Goal: Book appointment/travel/reservation

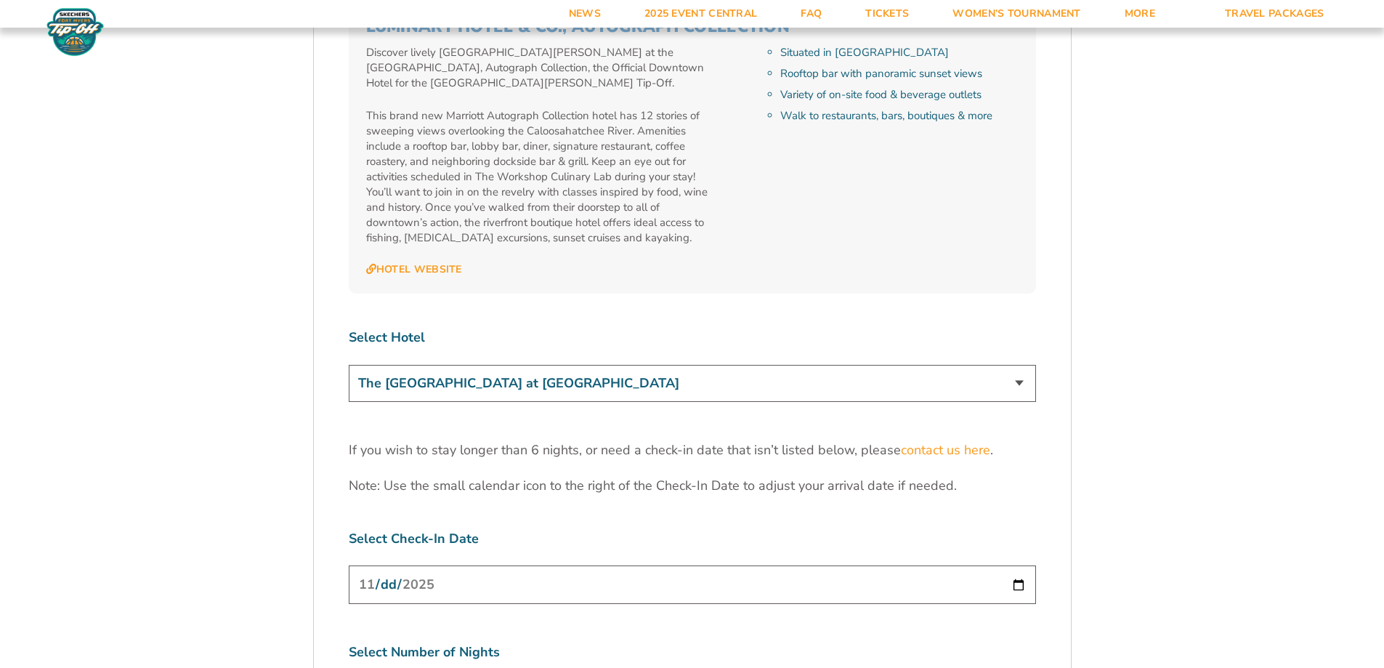
scroll to position [4432, 0]
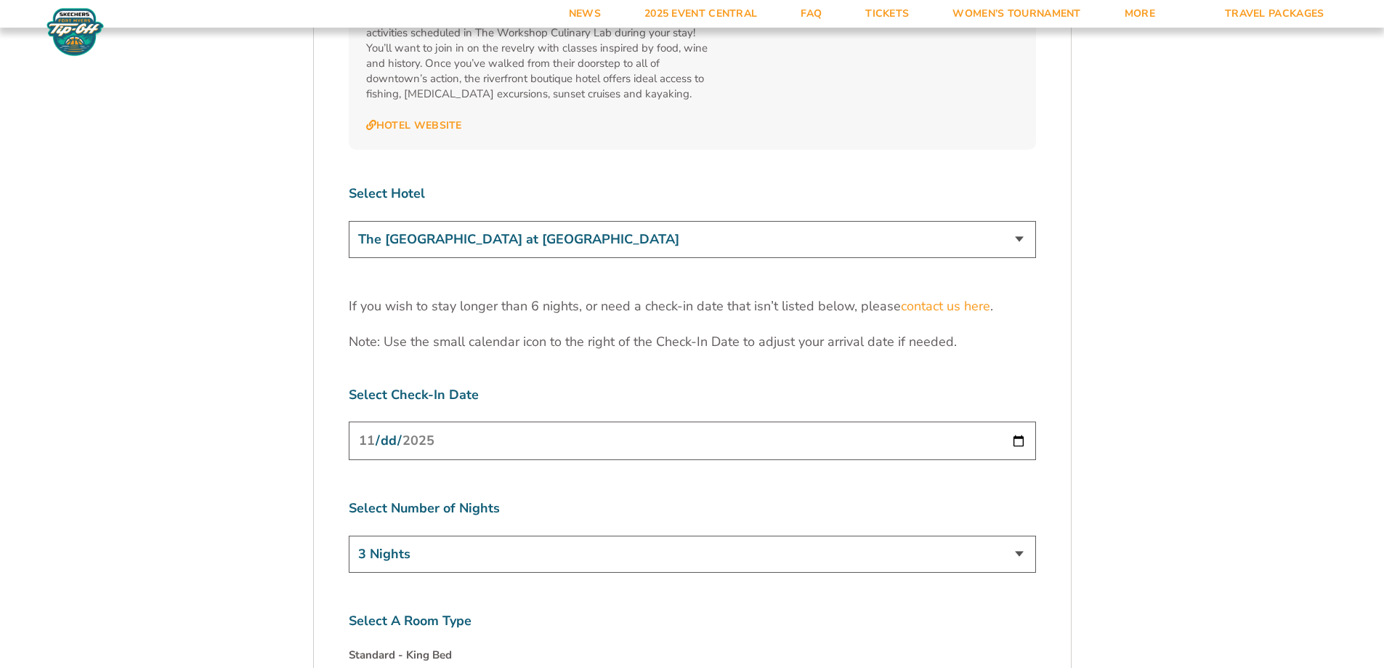
click at [601, 221] on select "The [GEOGRAPHIC_DATA] at [GEOGRAPHIC_DATA] [GEOGRAPHIC_DATA] [GEOGRAPHIC_DATA],…" at bounding box center [692, 239] width 687 height 37
click at [349, 221] on select "The [GEOGRAPHIC_DATA] at [GEOGRAPHIC_DATA] [GEOGRAPHIC_DATA] [GEOGRAPHIC_DATA],…" at bounding box center [692, 239] width 687 height 37
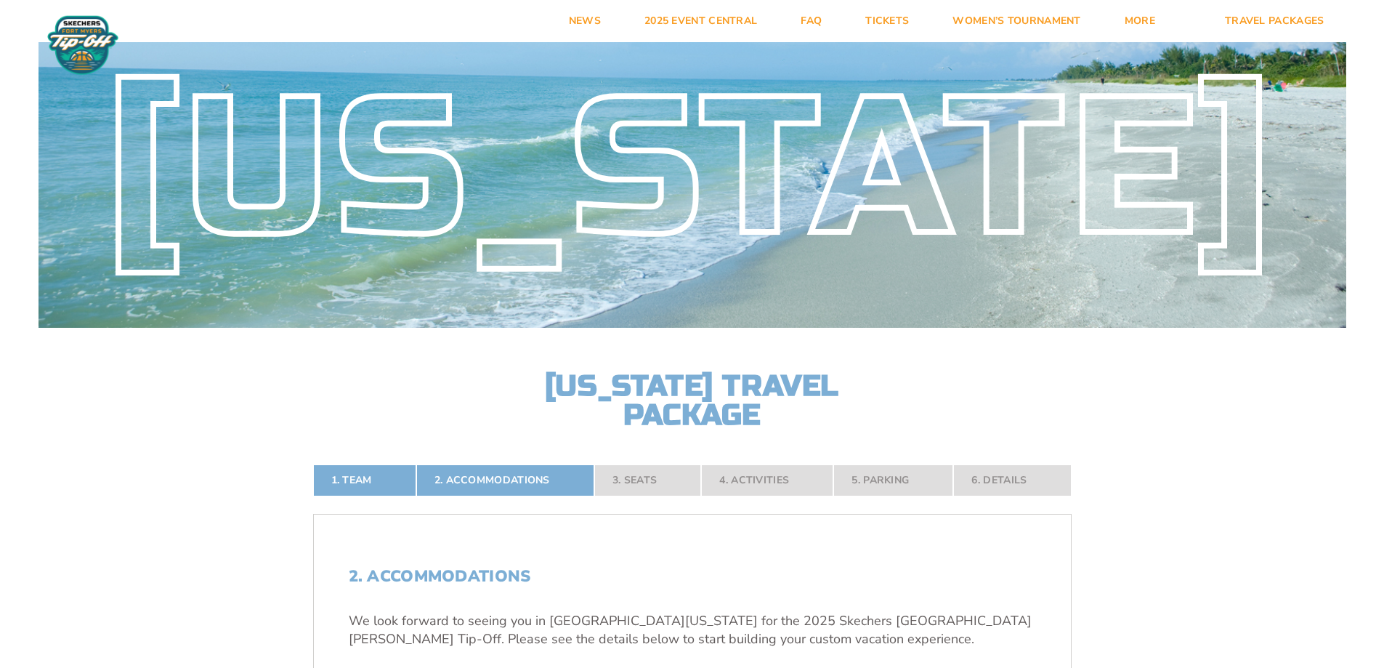
scroll to position [0, 0]
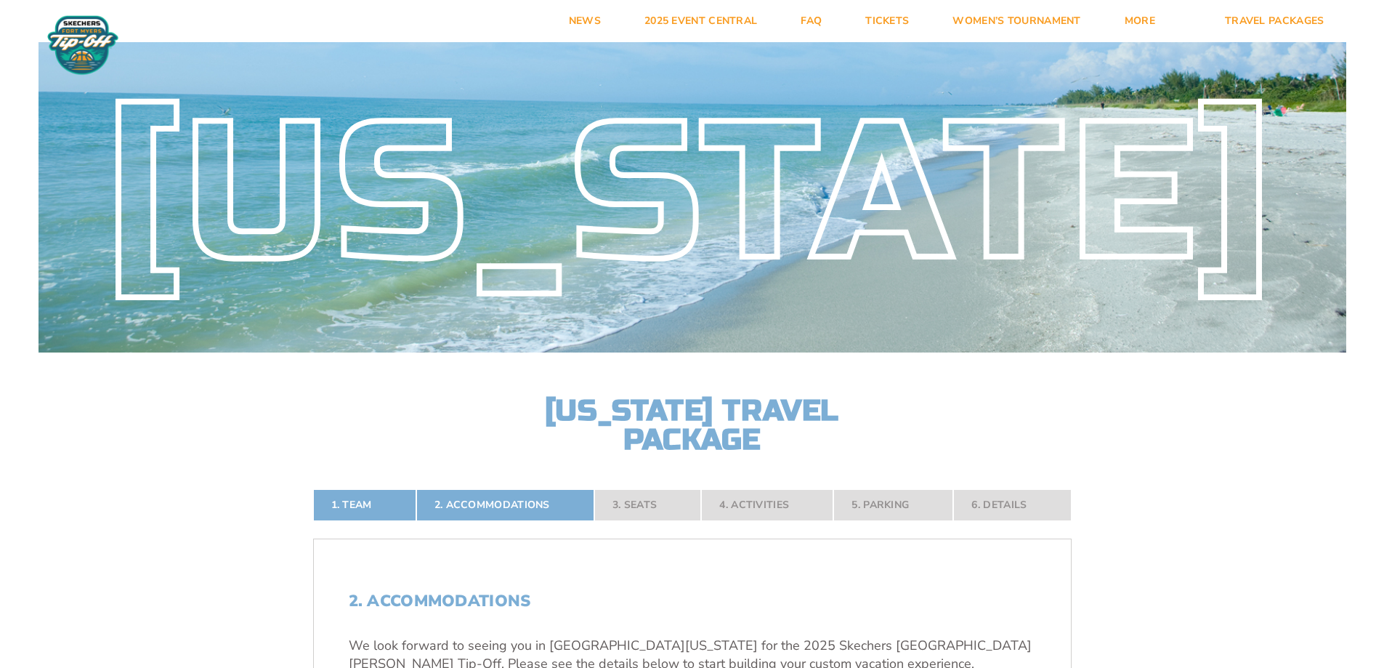
click at [669, 503] on nav "1. Team 2. Accommodations 3. Seats 4. Activities 5. Parking 6. Details" at bounding box center [692, 505] width 758 height 32
click at [629, 500] on nav "1. Team 2. Accommodations 3. Seats 4. Activities 5. Parking 6. Details" at bounding box center [692, 505] width 758 height 32
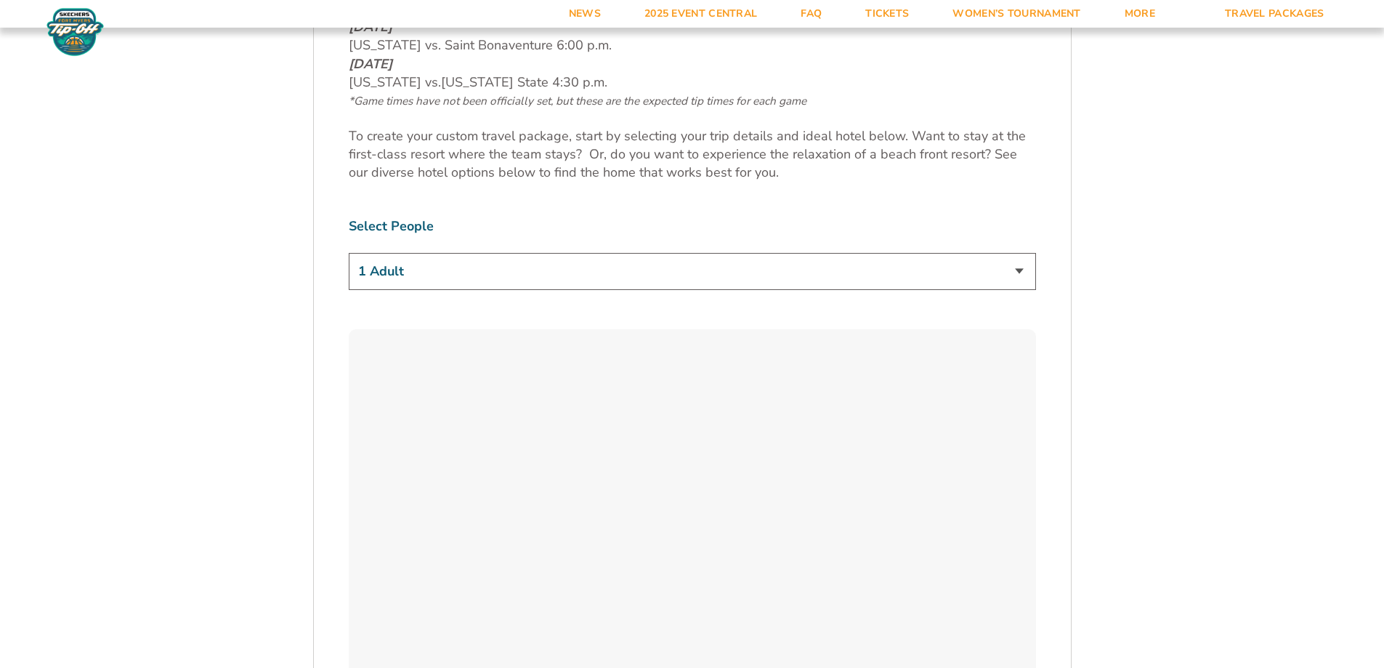
scroll to position [1017, 0]
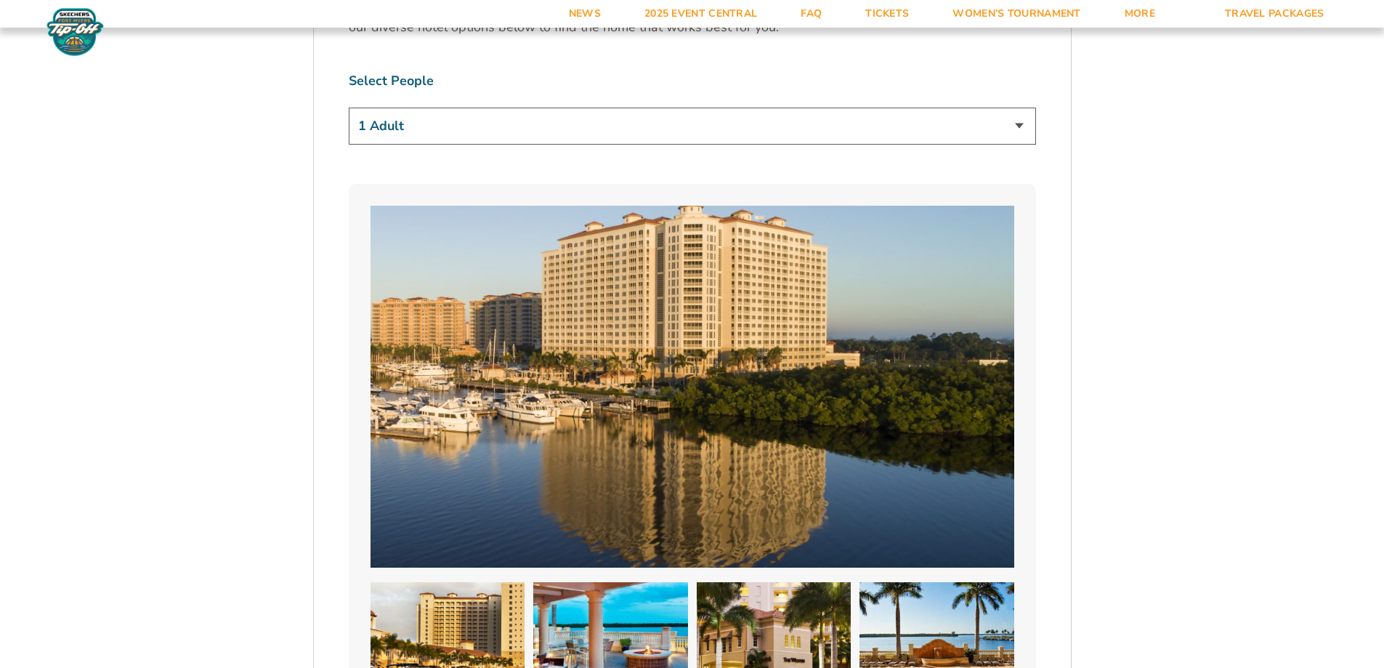
click at [456, 113] on select "1 Adult 2 Adults 3 Adults 4 Adults 2 Adults + 1 Child 2 Adults + 2 Children 2 A…" at bounding box center [692, 126] width 687 height 37
select select "4 Adults"
click at [349, 108] on select "1 Adult 2 Adults 3 Adults 4 Adults 2 Adults + 1 Child 2 Adults + 2 Children 2 A…" at bounding box center [692, 126] width 687 height 37
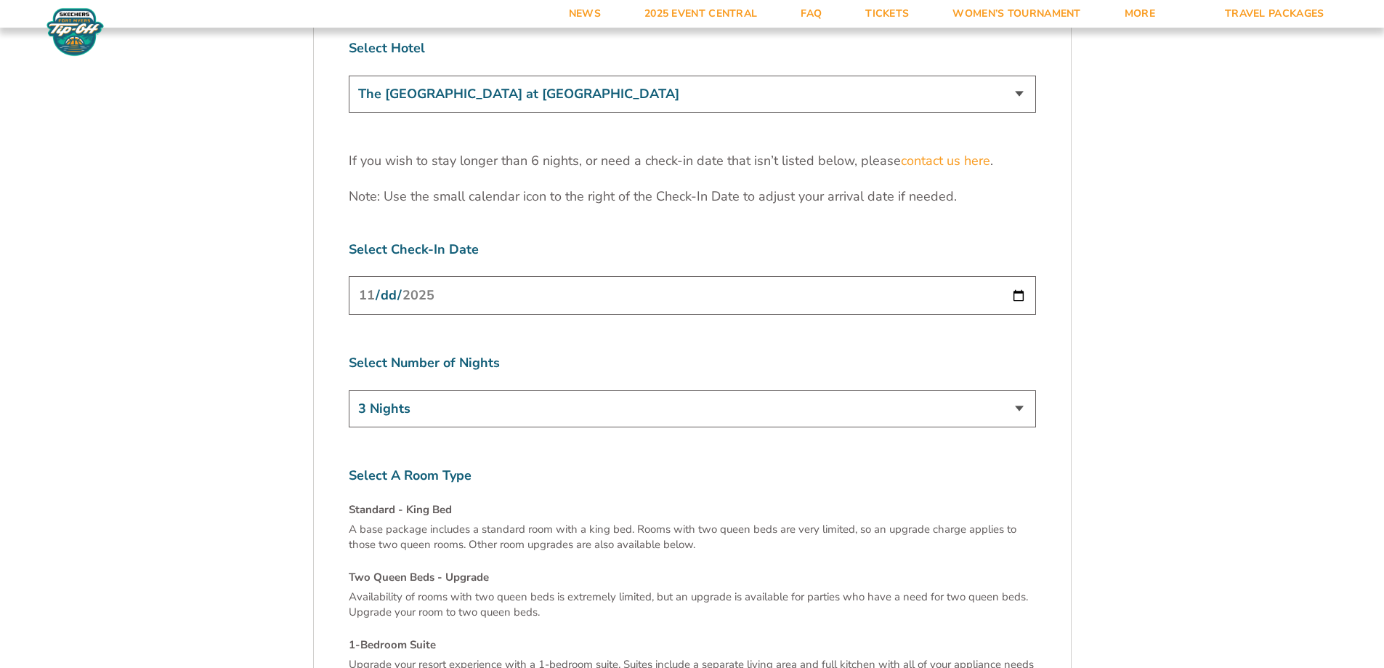
scroll to position [5013, 0]
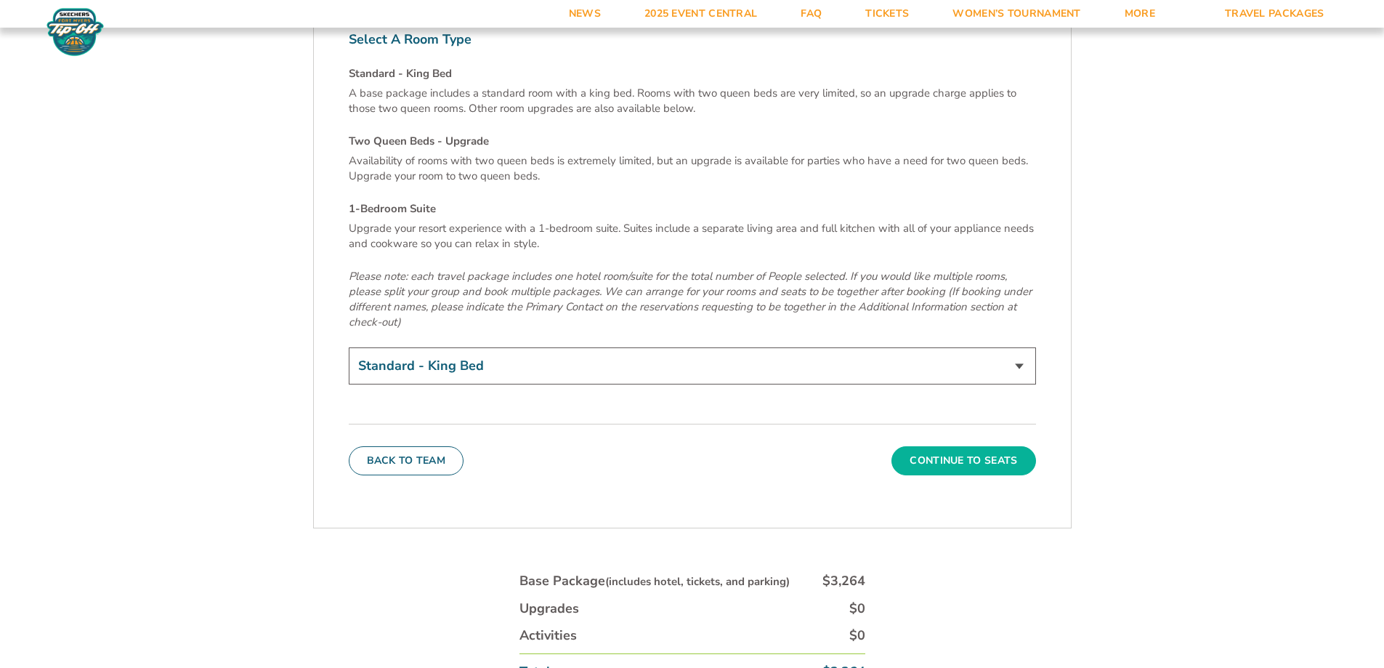
click at [949, 446] on button "Continue To Seats" at bounding box center [963, 460] width 144 height 29
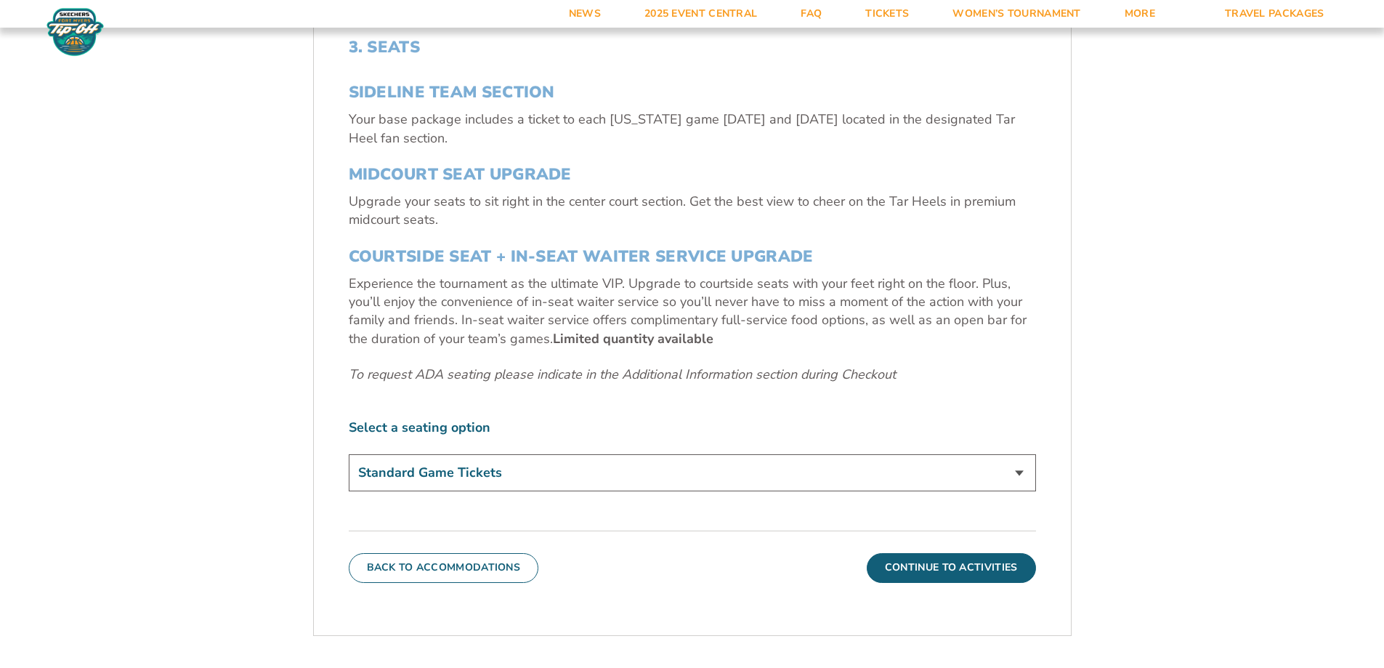
scroll to position [607, 0]
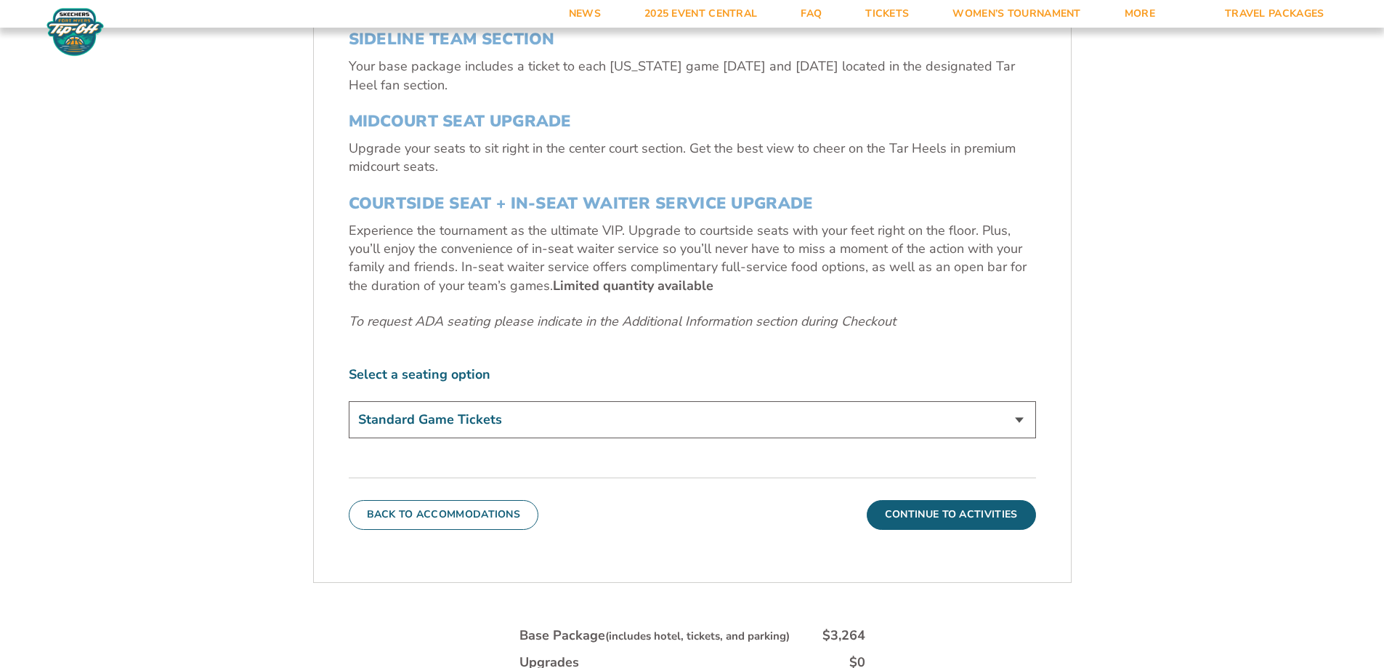
click at [482, 423] on select "Standard Game Tickets Midcourt Seat Upgrade (+$140 per person) Courtside Seat +…" at bounding box center [692, 419] width 687 height 37
click at [493, 338] on div "3. Seats SIDELINE TEAM SECTION Your base package includes a ticket to each [US_…" at bounding box center [692, 214] width 687 height 458
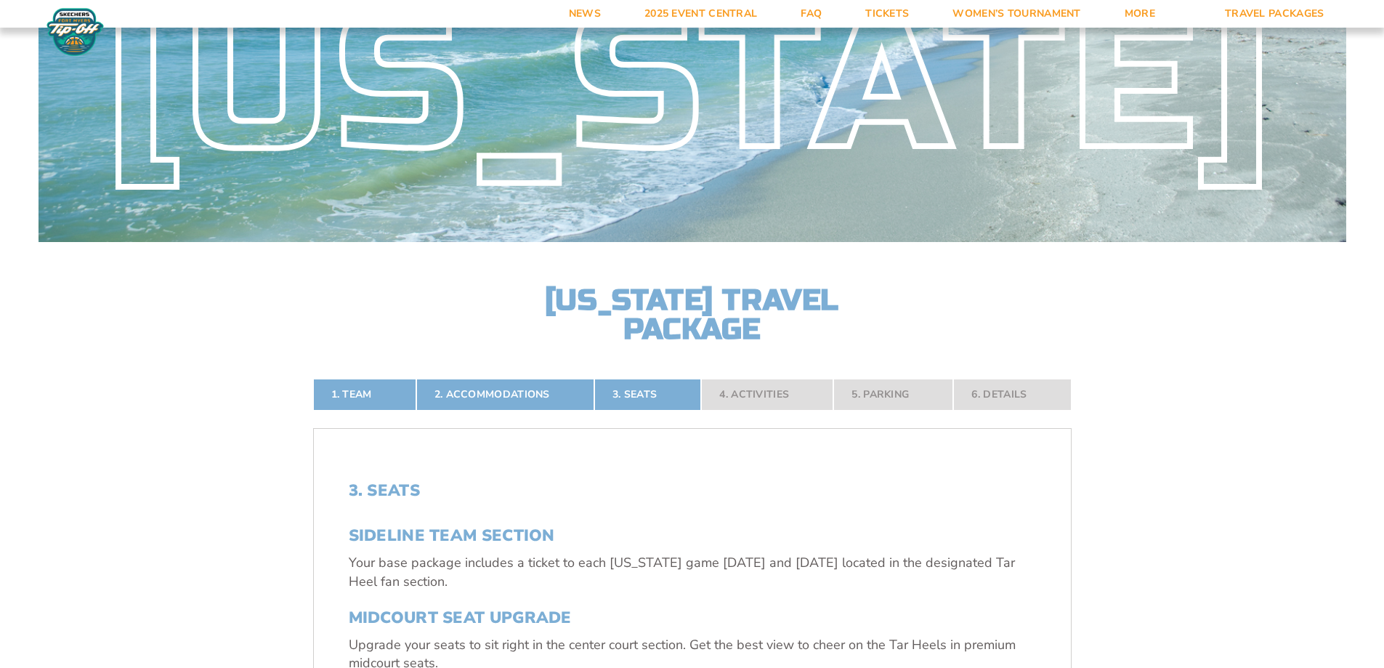
scroll to position [0, 0]
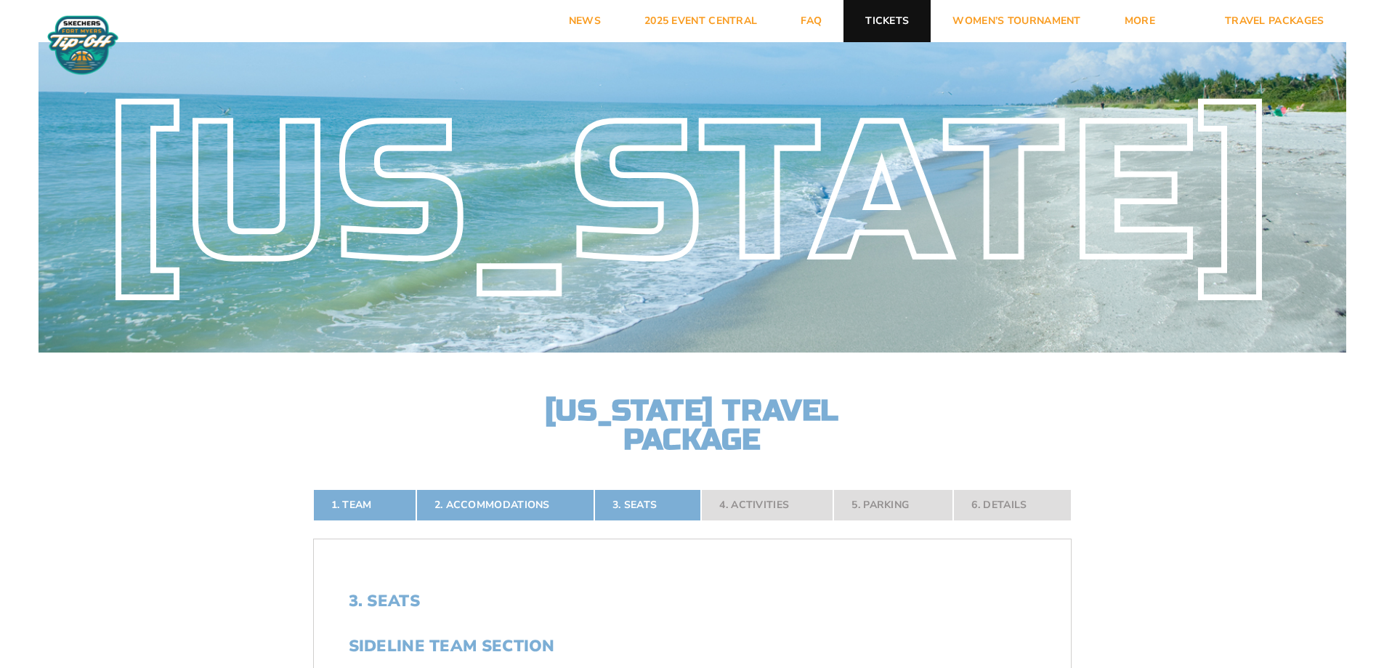
click at [907, 27] on link "Tickets" at bounding box center [886, 21] width 87 height 42
